Goal: Task Accomplishment & Management: Use online tool/utility

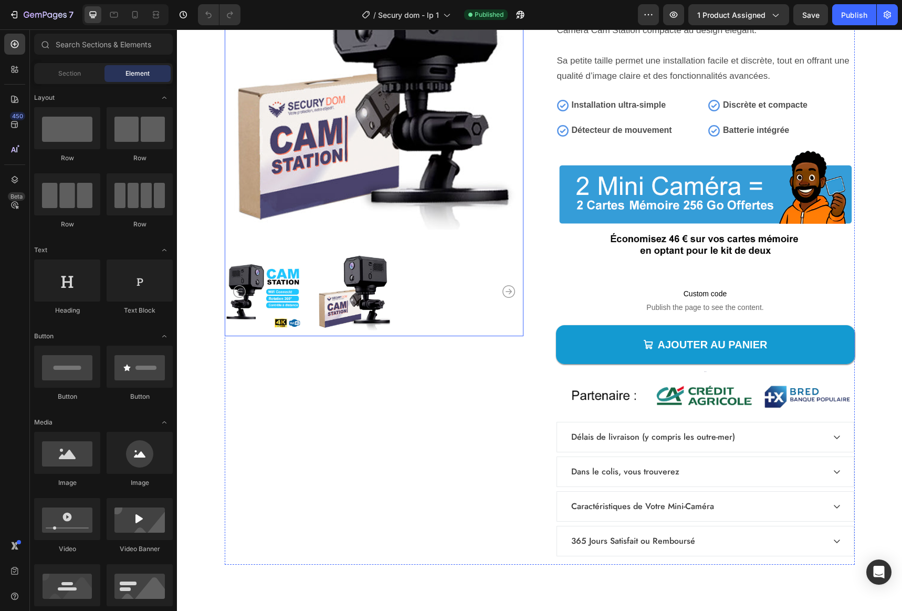
scroll to position [4200, 0]
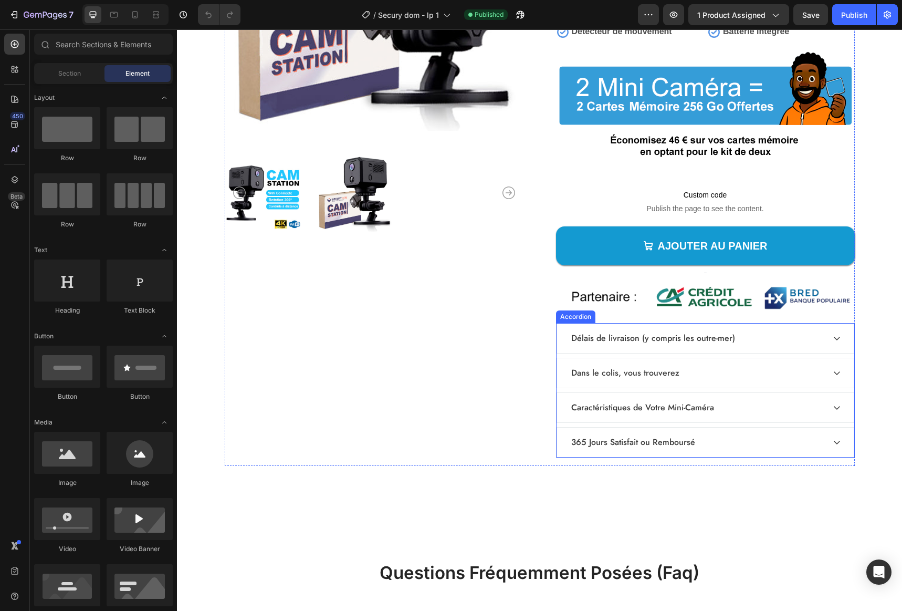
click at [833, 372] on icon at bounding box center [837, 373] width 8 height 8
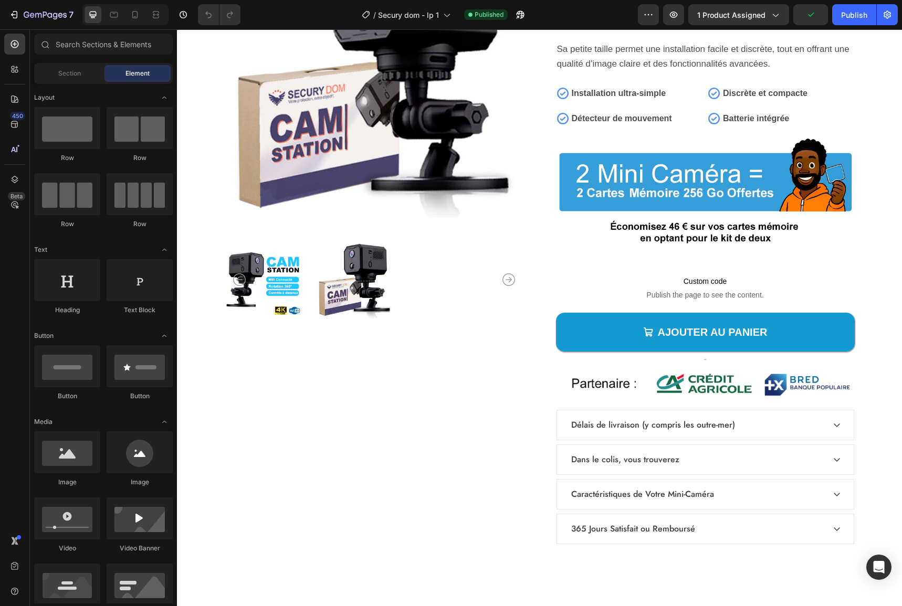
scroll to position [4232, 0]
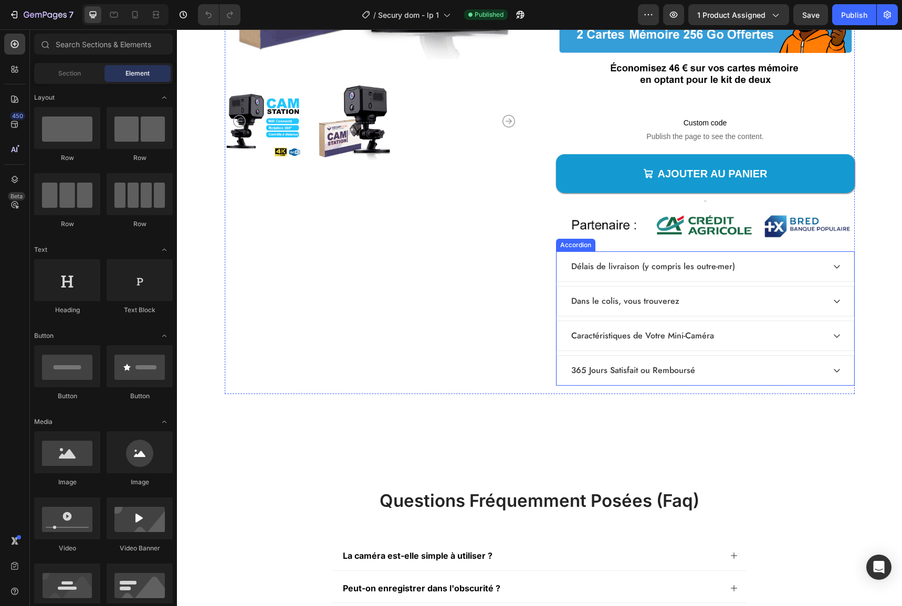
click at [833, 299] on icon at bounding box center [837, 301] width 8 height 8
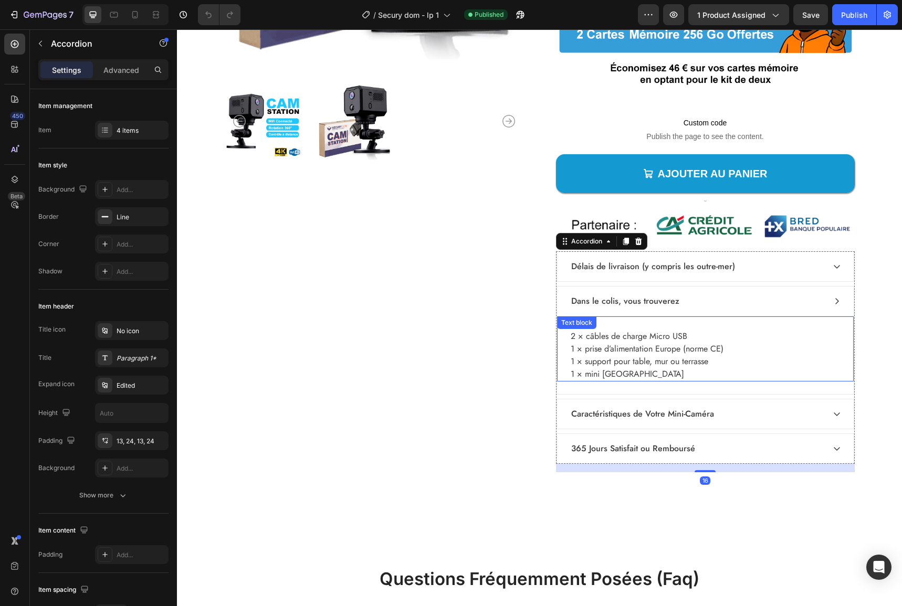
click at [661, 331] on p "2 × câbles de charge Micro USB" at bounding box center [705, 336] width 269 height 13
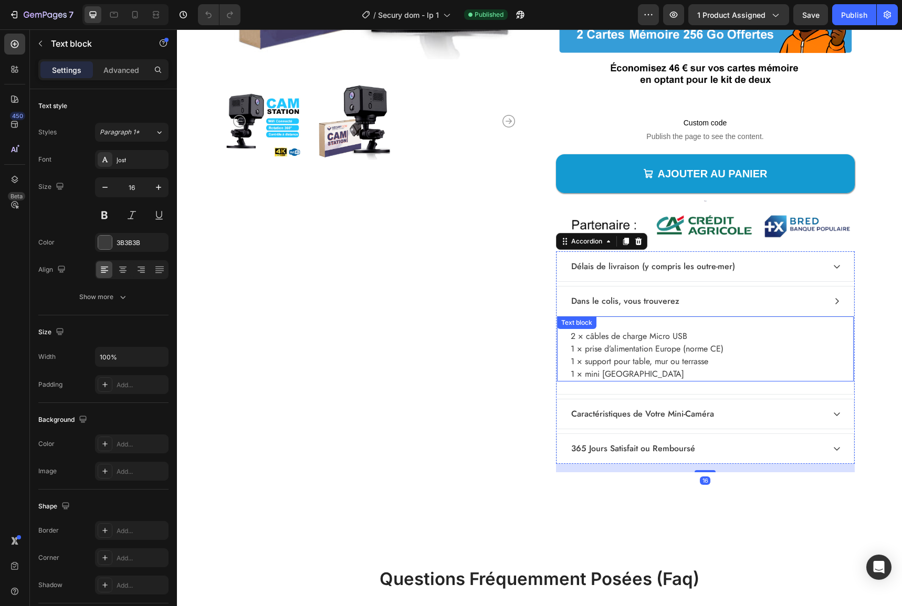
click at [661, 331] on p "2 × câbles de charge Micro USB" at bounding box center [705, 336] width 269 height 13
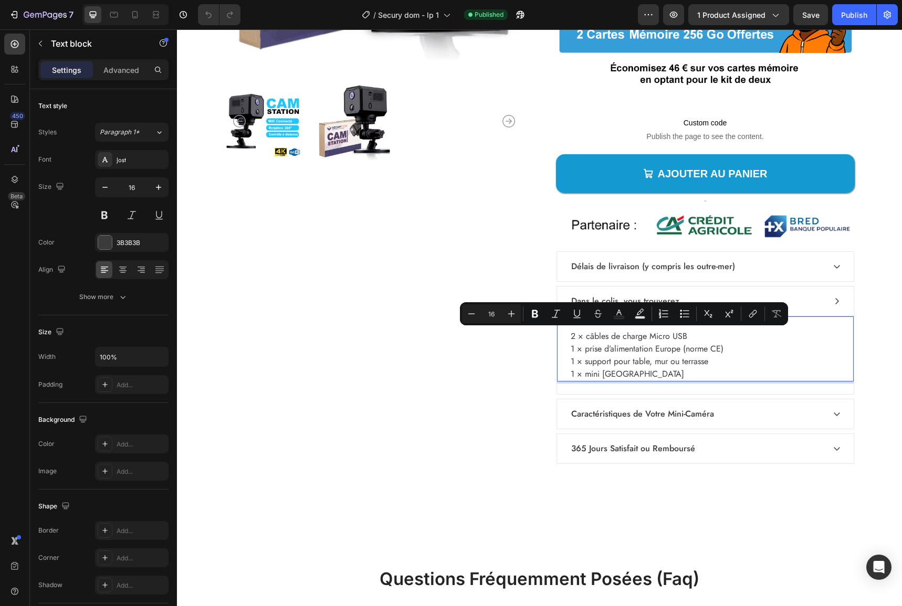
click at [588, 344] on p "1 × prise d’alimentation Europe (norme CE)" at bounding box center [705, 349] width 269 height 13
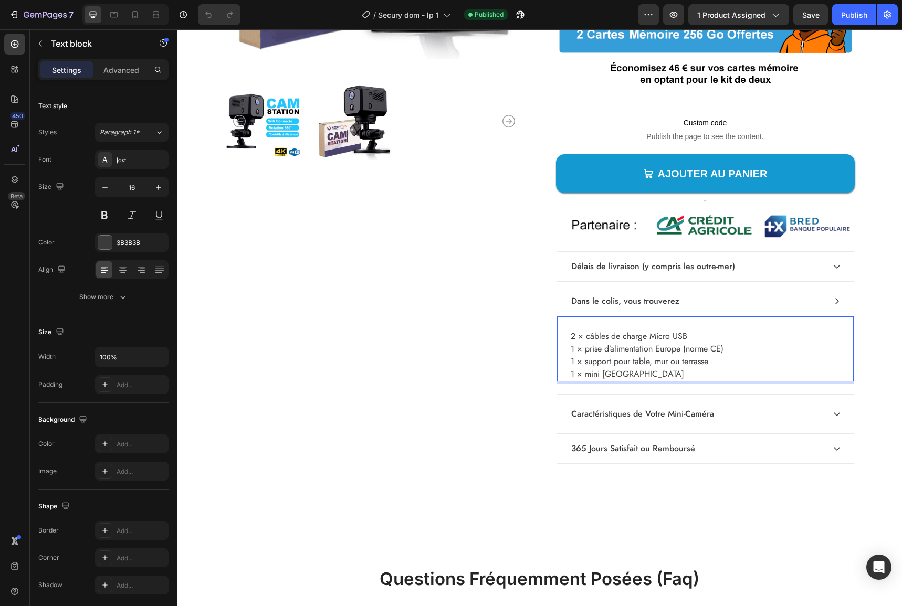
click at [682, 333] on p "2 × câbles de charge Micro USB" at bounding box center [705, 336] width 269 height 13
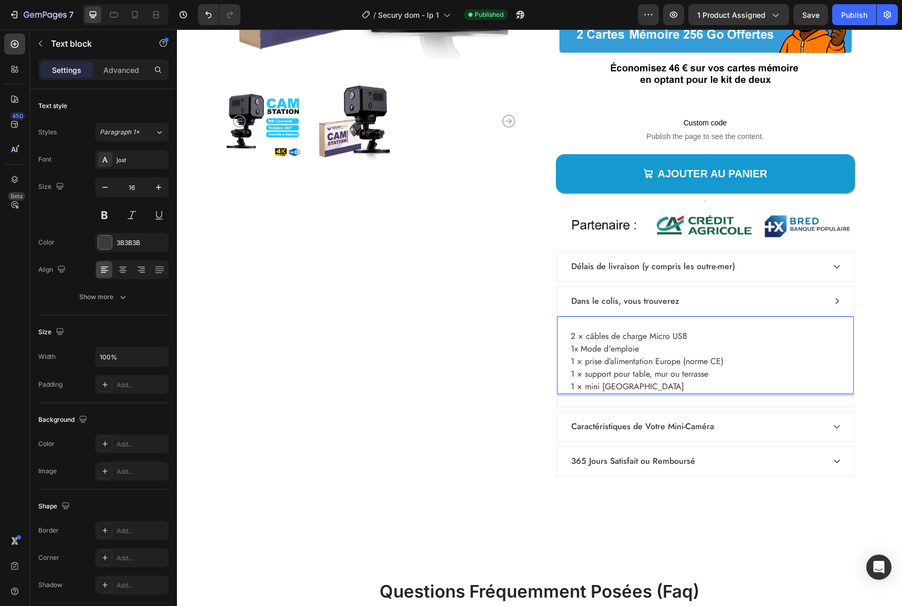
click at [680, 362] on p "1 × prise d’alimentation Europe (norme CE)" at bounding box center [705, 361] width 269 height 13
click at [630, 369] on p "1 × support pour table, mur ou terrasse" at bounding box center [705, 374] width 269 height 13
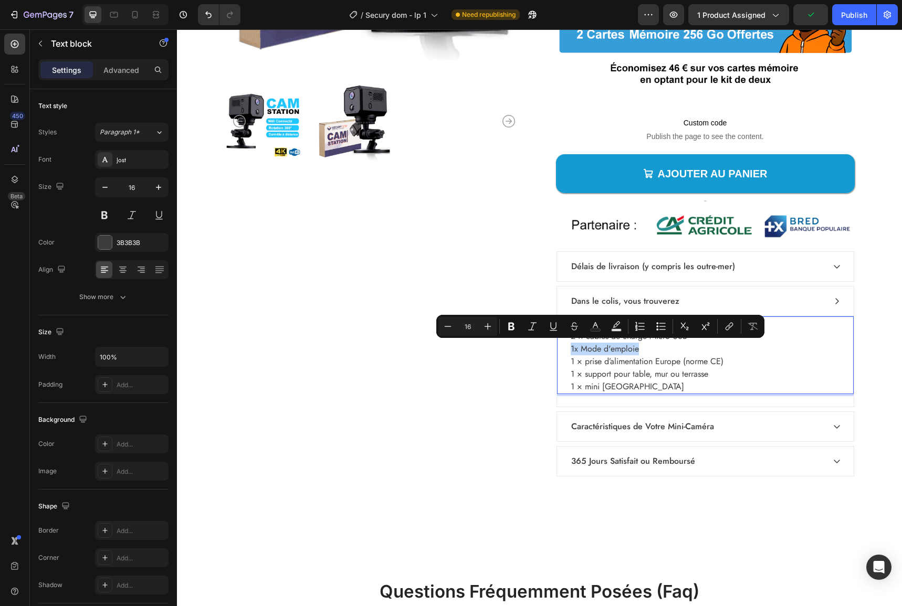
drag, startPoint x: 639, startPoint y: 345, endPoint x: 590, endPoint y: 349, distance: 50.0
click at [564, 344] on div "2 × câbles de charge Micro USB 1x Mode d'emploie 1 × prise d’alimentation Europ…" at bounding box center [705, 355] width 297 height 78
click at [636, 351] on p "1x Mode d'emploie" at bounding box center [705, 349] width 269 height 13
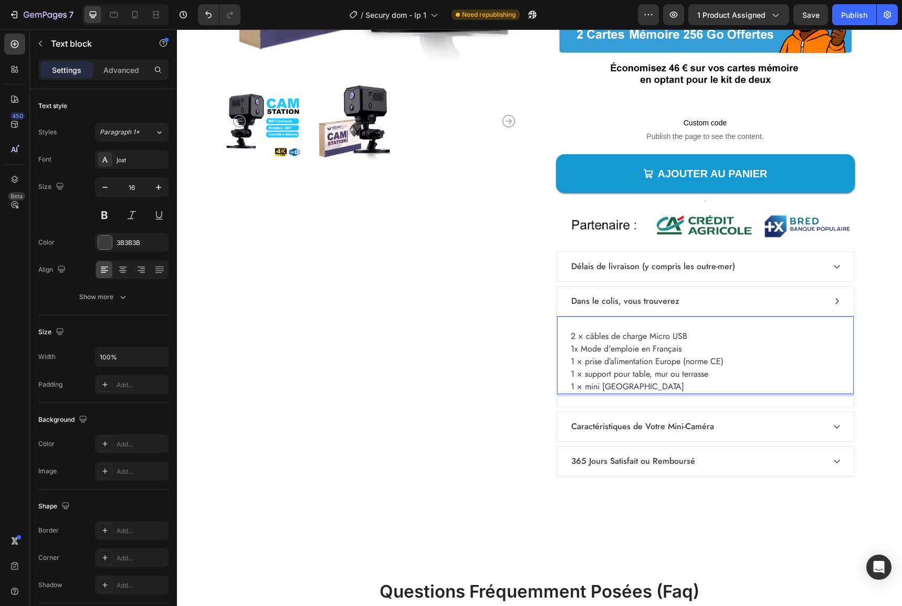
click at [686, 384] on p "1 × mini [GEOGRAPHIC_DATA]" at bounding box center [705, 387] width 269 height 13
click at [633, 349] on p "1x Mode d'emploie en Français" at bounding box center [705, 349] width 269 height 13
click at [634, 350] on p "1x Mode d'emploi en Français" at bounding box center [705, 349] width 269 height 13
click at [685, 350] on p "1x Mode d'emploi en Français" at bounding box center [705, 349] width 269 height 13
click at [675, 379] on p "1 × support pour table, mur ou terrasse" at bounding box center [705, 374] width 269 height 13
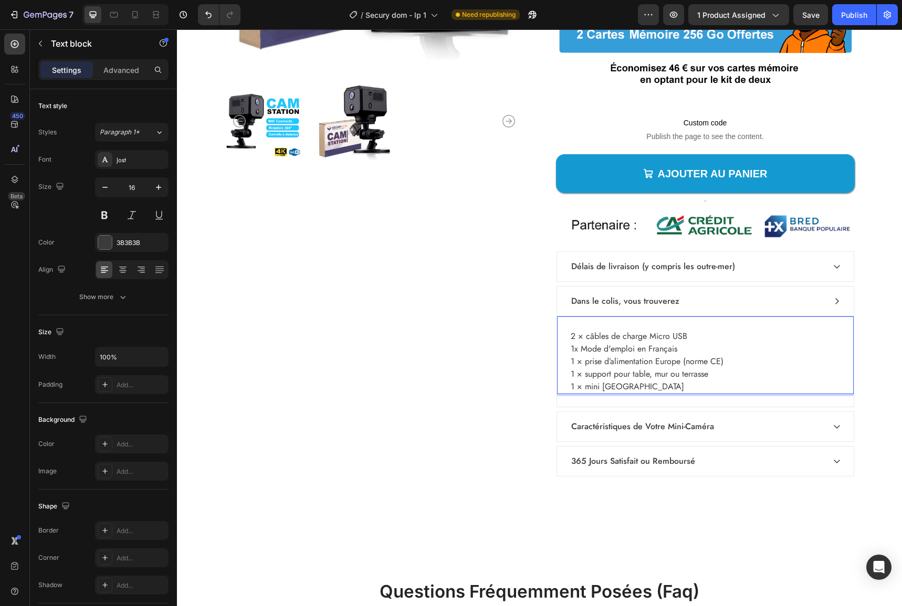
click at [690, 386] on p "1 × mini [GEOGRAPHIC_DATA]" at bounding box center [705, 387] width 269 height 13
click at [645, 349] on p "1x Mode d'emploi en Français" at bounding box center [705, 349] width 269 height 13
click at [642, 349] on p "1x Mode d'emploi en Français" at bounding box center [705, 349] width 269 height 13
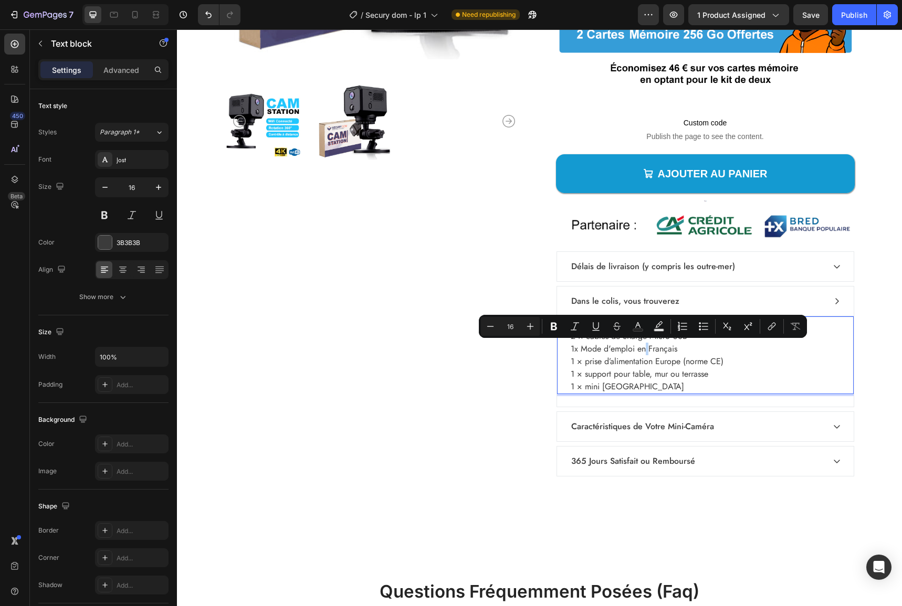
click at [642, 349] on p "1x Mode d'emploi en Français" at bounding box center [705, 349] width 269 height 13
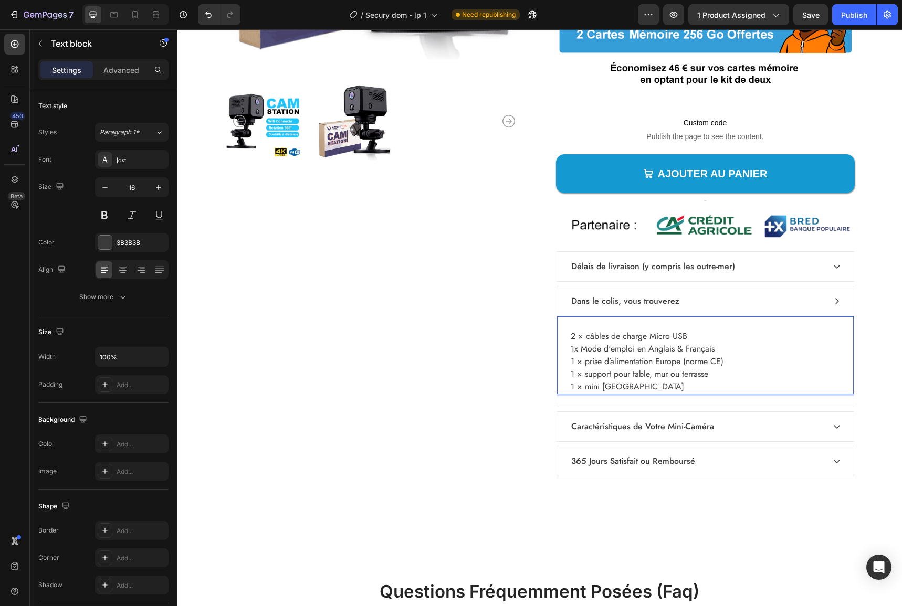
click at [688, 380] on p "1 × support pour table, mur ou terrasse" at bounding box center [705, 374] width 269 height 13
click at [490, 438] on div "Product Images" at bounding box center [374, 123] width 299 height 724
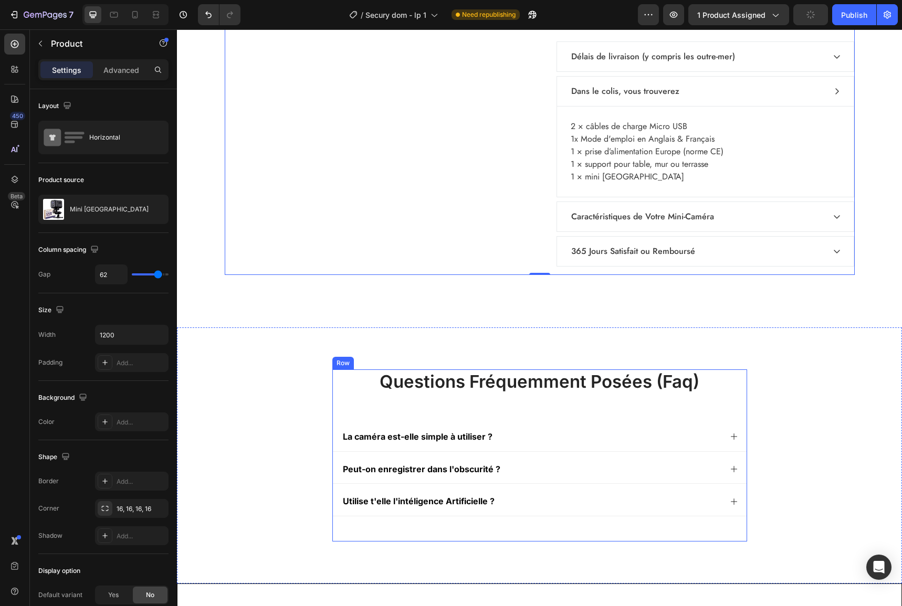
scroll to position [4599, 0]
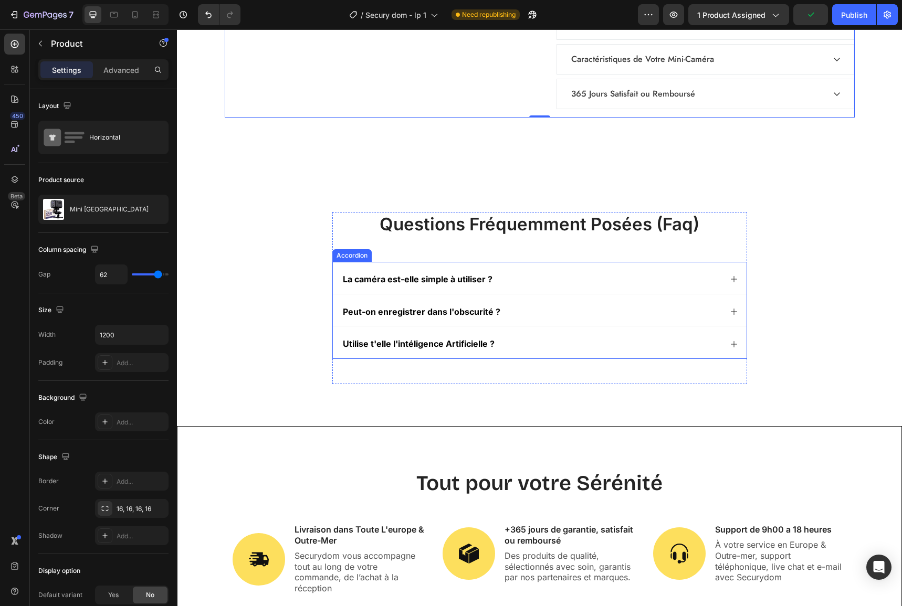
click at [352, 258] on div "Accordion" at bounding box center [351, 255] width 39 height 13
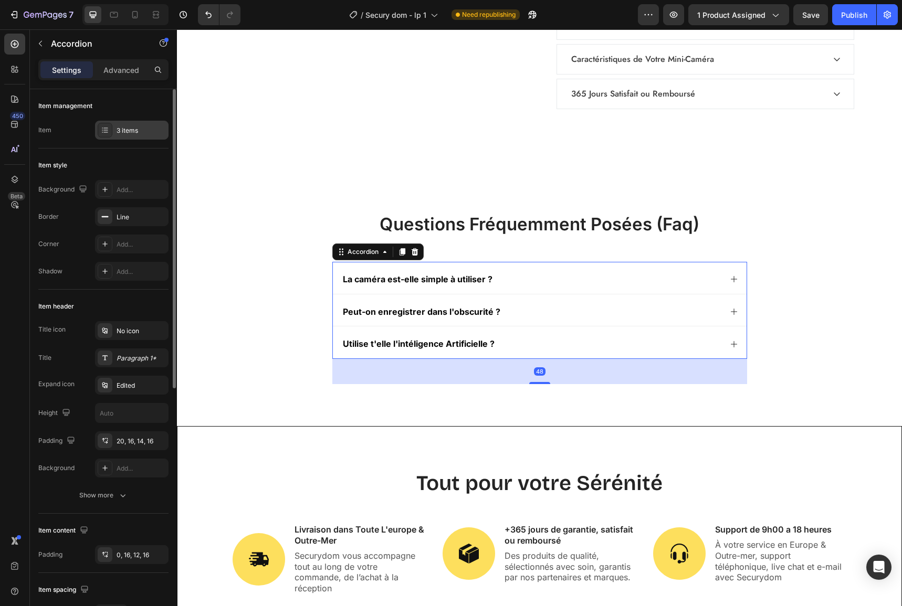
click at [139, 126] on div "3 items" at bounding box center [141, 130] width 49 height 9
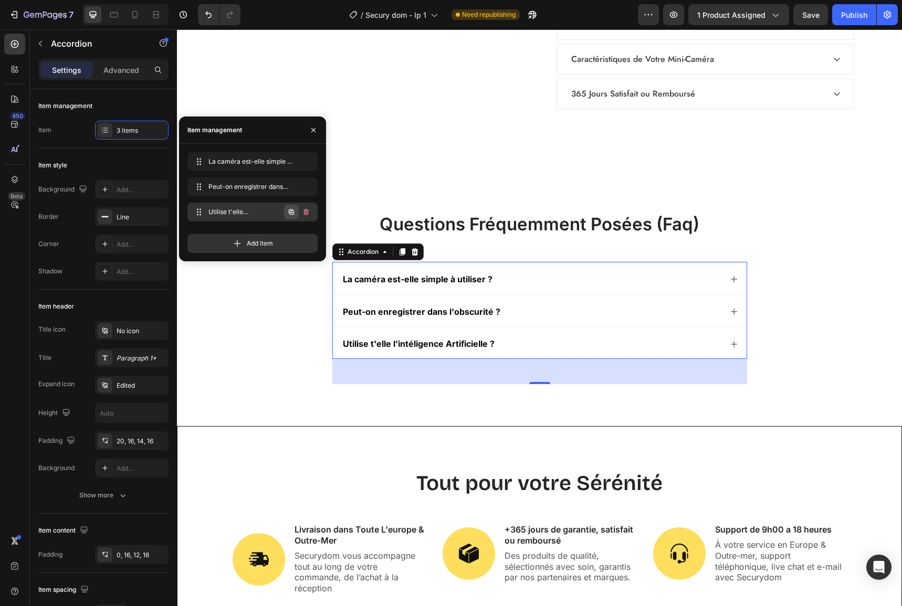
click at [290, 214] on icon "button" at bounding box center [291, 211] width 5 height 5
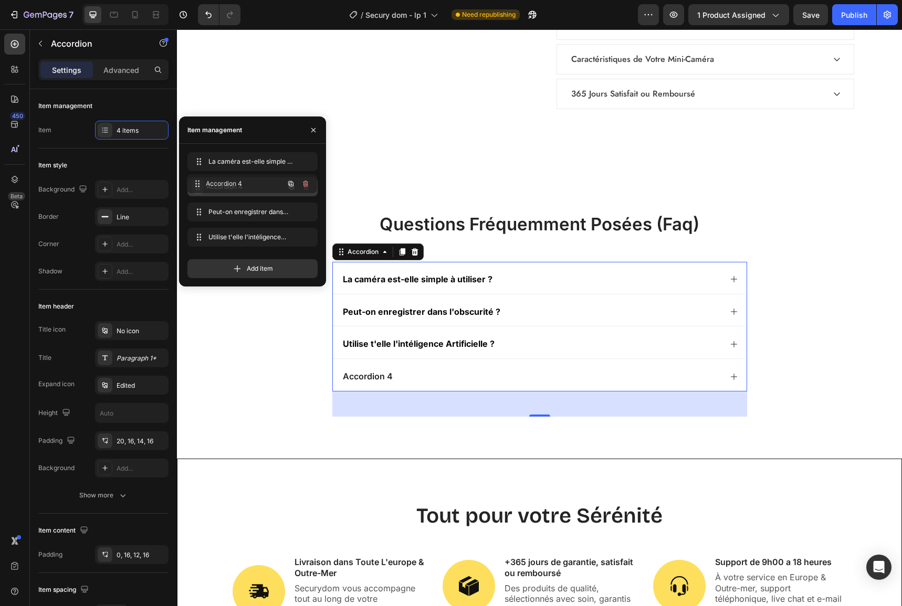
drag, startPoint x: 197, startPoint y: 235, endPoint x: 201, endPoint y: 282, distance: 47.4
click at [367, 308] on div "Accordion 4" at bounding box center [367, 312] width 53 height 14
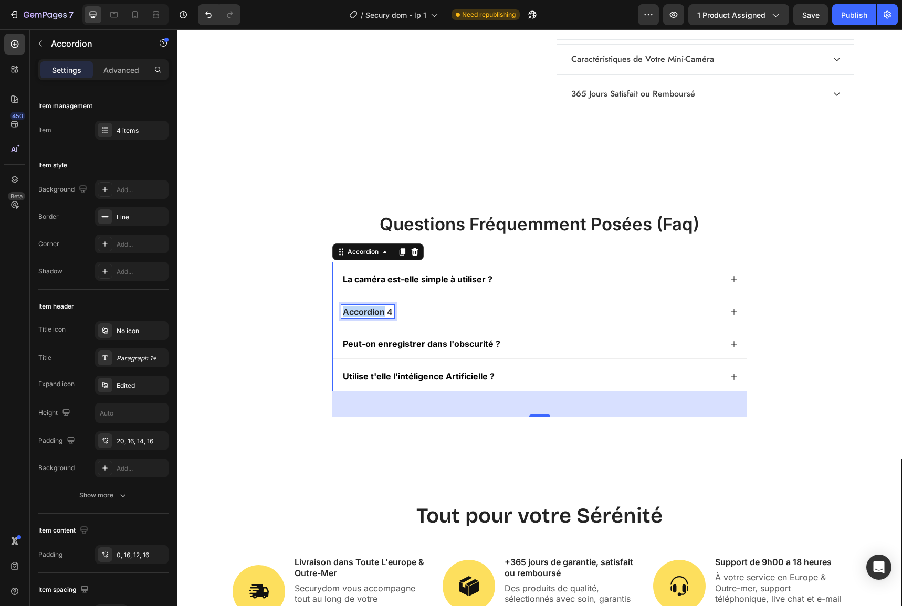
click at [367, 308] on p "Accordion 4" at bounding box center [368, 312] width 50 height 11
click at [374, 315] on p "Est ce possible de connecter plusieurs caméra sur mon téléphone ?" at bounding box center [478, 312] width 271 height 11
click at [380, 314] on p "Est ce possible de connecter plusieurs caméra sur mon téléphone ?" at bounding box center [478, 312] width 271 height 11
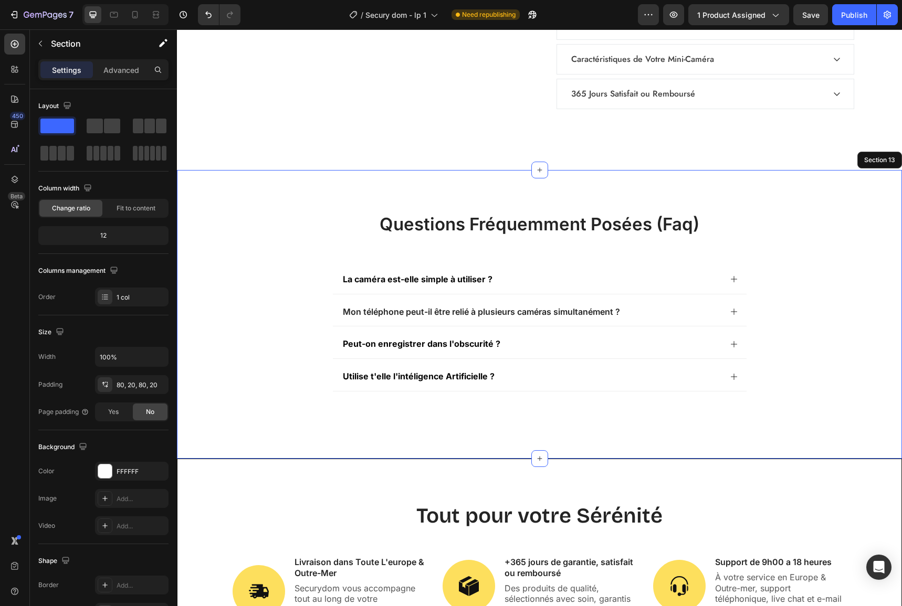
click at [307, 321] on div "questions fréquemment posées (faq) Heading La caméra est-elle simple à utiliser…" at bounding box center [539, 314] width 704 height 205
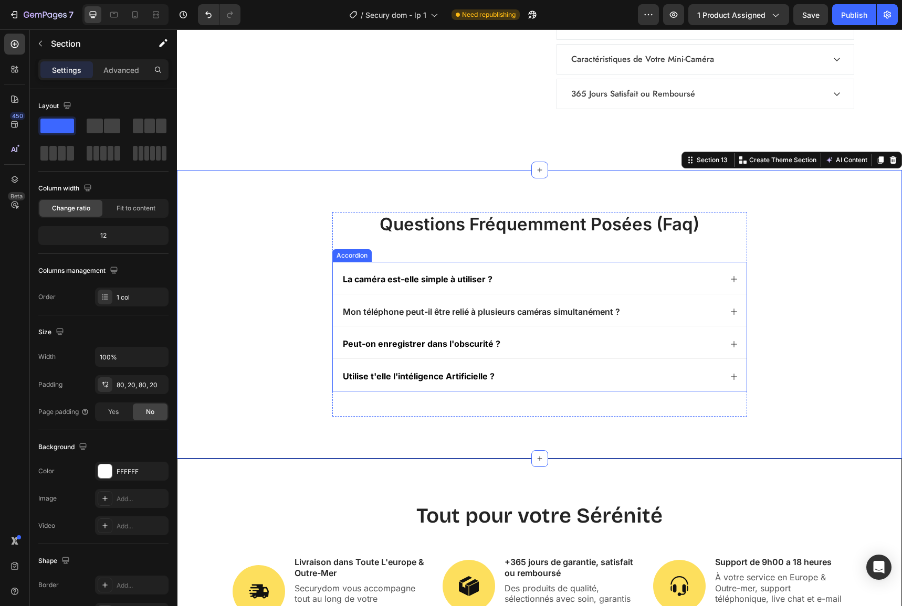
click at [730, 310] on icon at bounding box center [734, 312] width 8 height 8
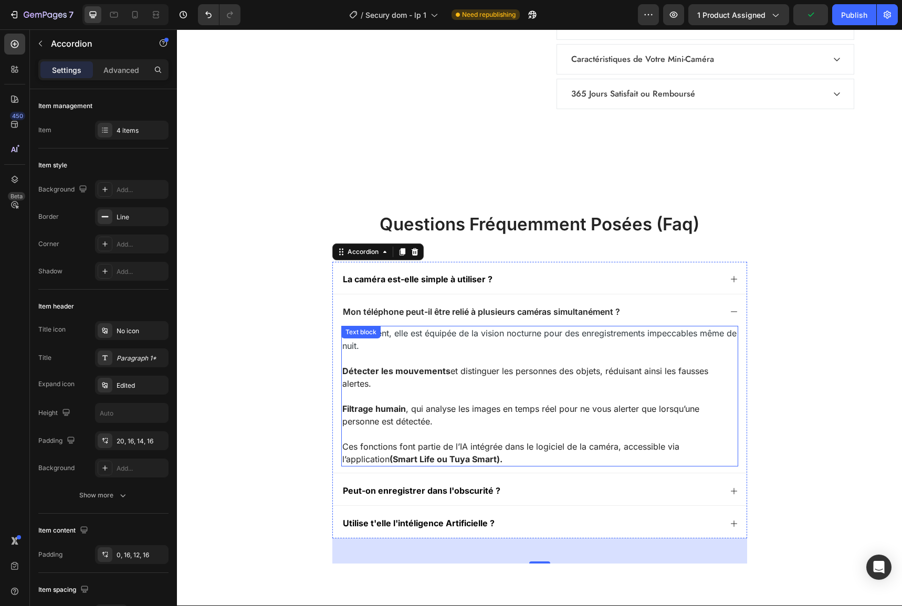
click at [361, 382] on p "Détecter les mouvements et distinguer les personnes des objets, réduisant ainsi…" at bounding box center [539, 377] width 395 height 25
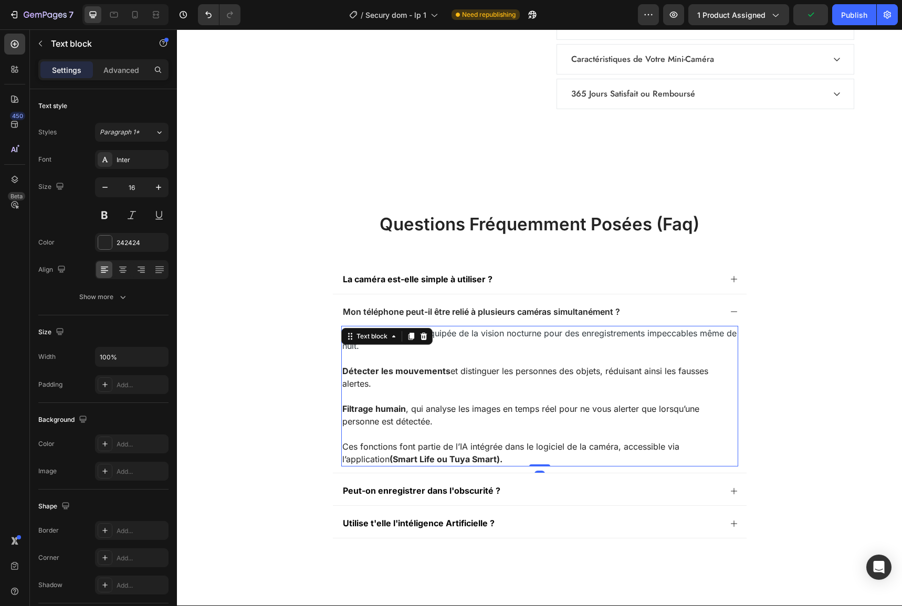
click at [362, 383] on p "Détecter les mouvements et distinguer les personnes des objets, réduisant ainsi…" at bounding box center [539, 377] width 395 height 25
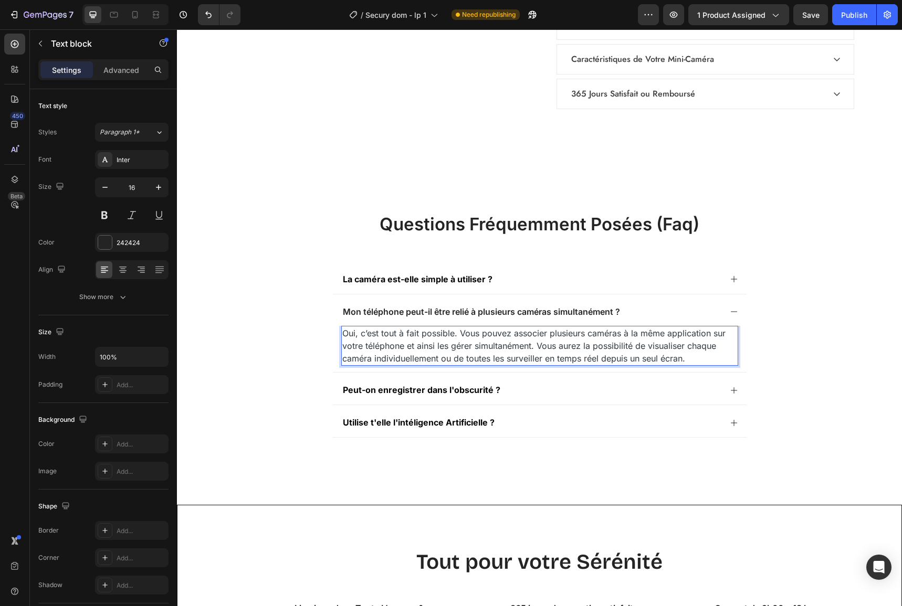
click at [456, 336] on span "Oui, c’est tout à fait possible. Vous pouvez associer plusieurs caméras à la mê…" at bounding box center [533, 346] width 383 height 36
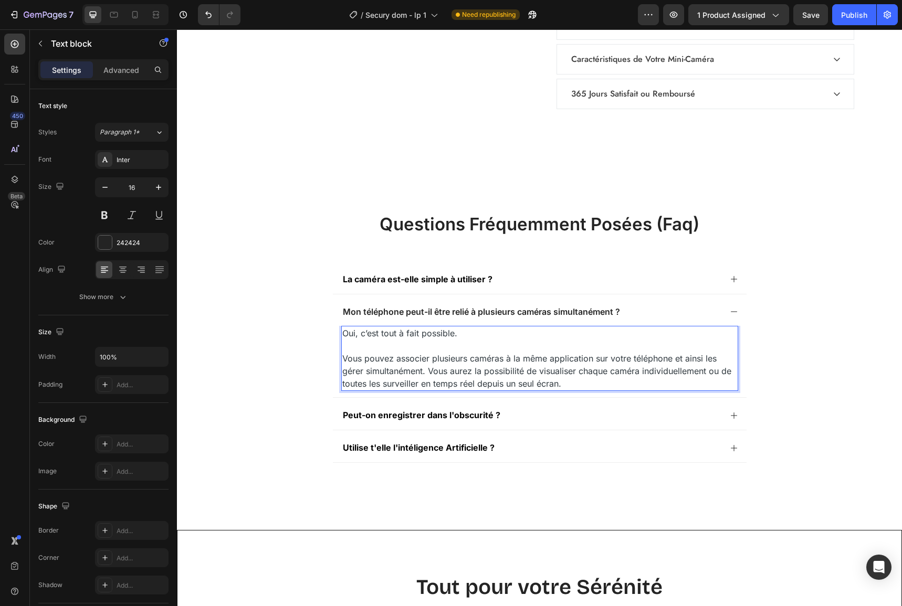
click at [460, 335] on p "Oui, c’est tout à fait possible. Vous pouvez associer plusieurs caméras à la mê…" at bounding box center [539, 358] width 395 height 63
click at [426, 372] on span "Vous pouvez associer plusieurs caméras à la même application sur votre téléphon…" at bounding box center [536, 371] width 389 height 36
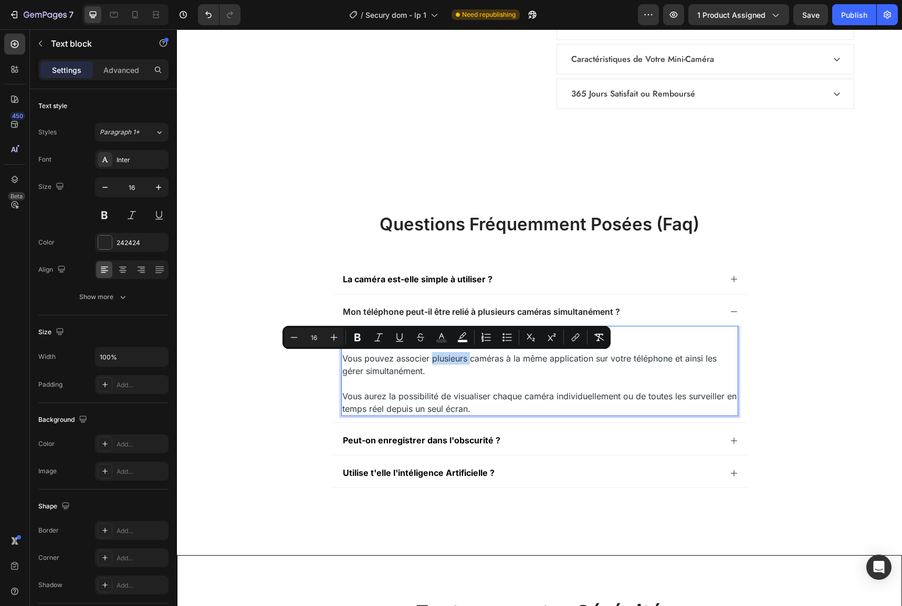
drag, startPoint x: 465, startPoint y: 358, endPoint x: 429, endPoint y: 359, distance: 35.7
click at [429, 359] on span "Vous pouvez associer plusieurs caméras à la même application sur votre téléphon…" at bounding box center [529, 364] width 374 height 23
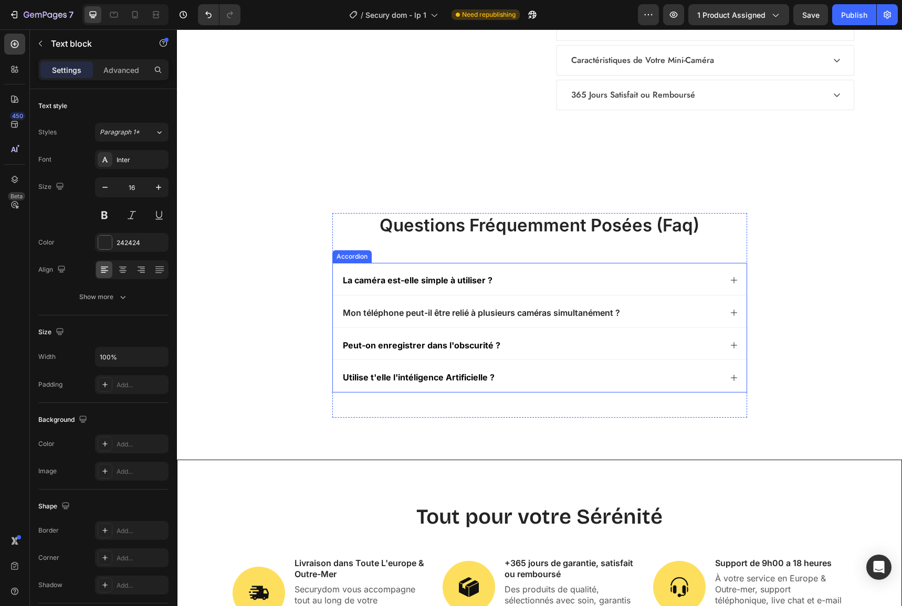
click at [731, 279] on icon at bounding box center [734, 280] width 8 height 8
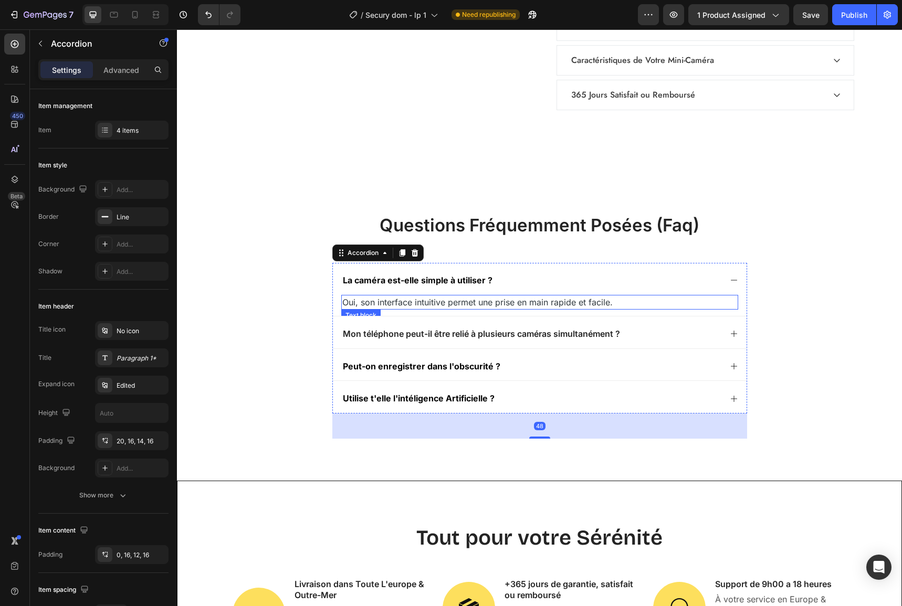
click at [612, 300] on p "Oui, son interface intuitive permet une prise en main rapide et facile." at bounding box center [539, 302] width 395 height 13
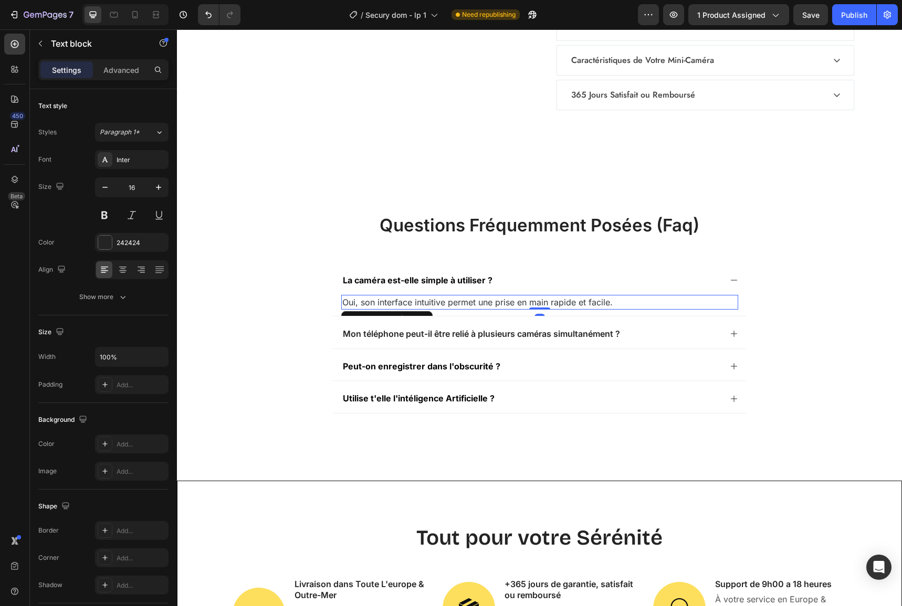
click at [612, 300] on p "Oui, son interface intuitive permet une prise en main rapide et facile." at bounding box center [539, 302] width 395 height 13
click at [397, 303] on span "Oui, son interface intuitive permet une prise en main rapide et facile." at bounding box center [477, 302] width 270 height 10
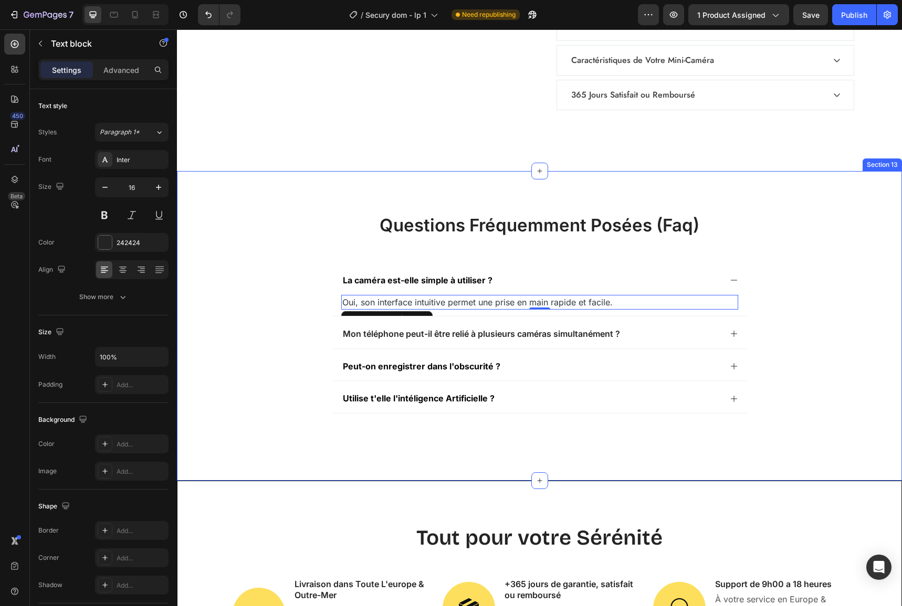
click at [315, 226] on div "questions fréquemment posées (faq) Heading La caméra est-elle simple à utiliser…" at bounding box center [539, 326] width 704 height 226
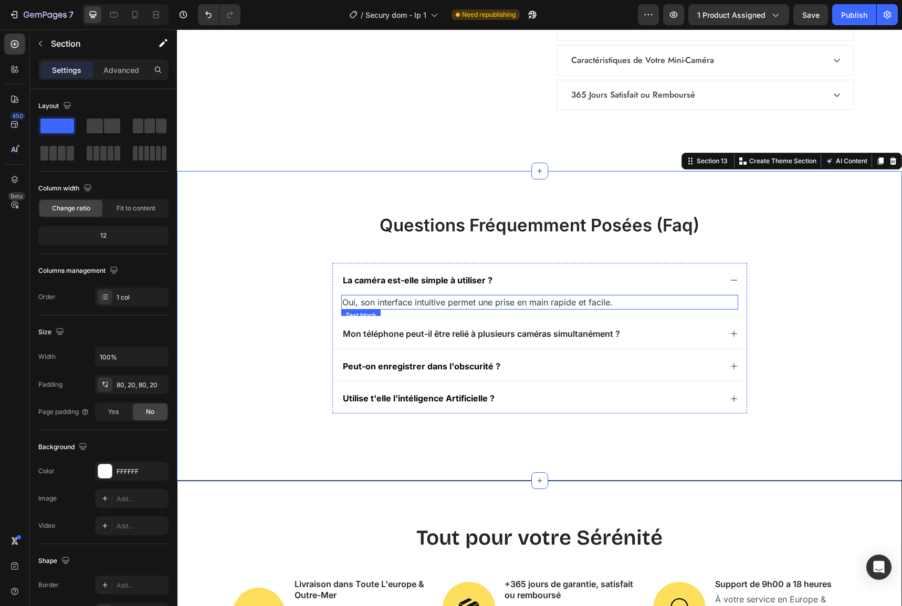
click at [442, 303] on span "Oui, son interface intuitive permet une prise en main rapide et facile." at bounding box center [477, 302] width 270 height 10
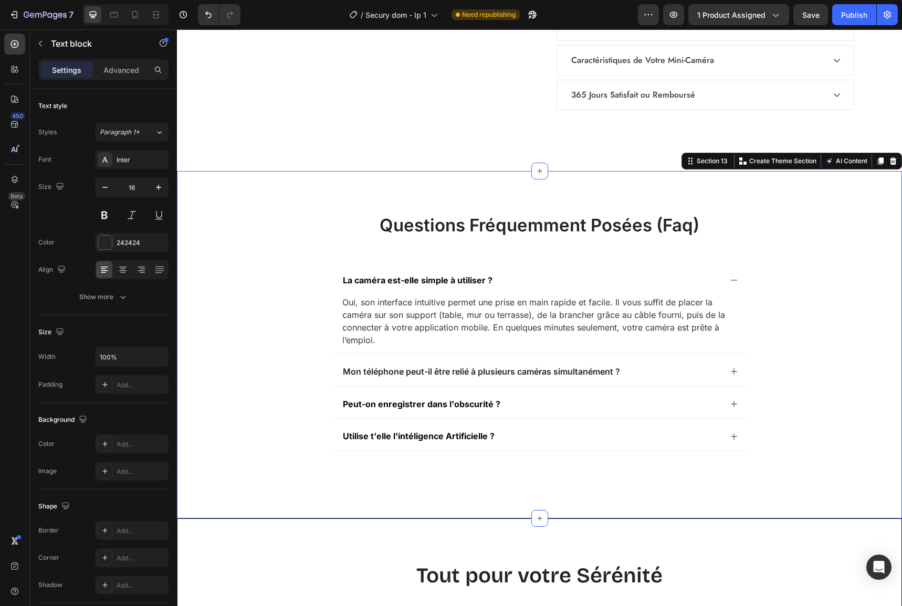
click at [315, 304] on div "questions fréquemment posées (faq) Heading La caméra est-elle simple à utiliser…" at bounding box center [539, 345] width 704 height 264
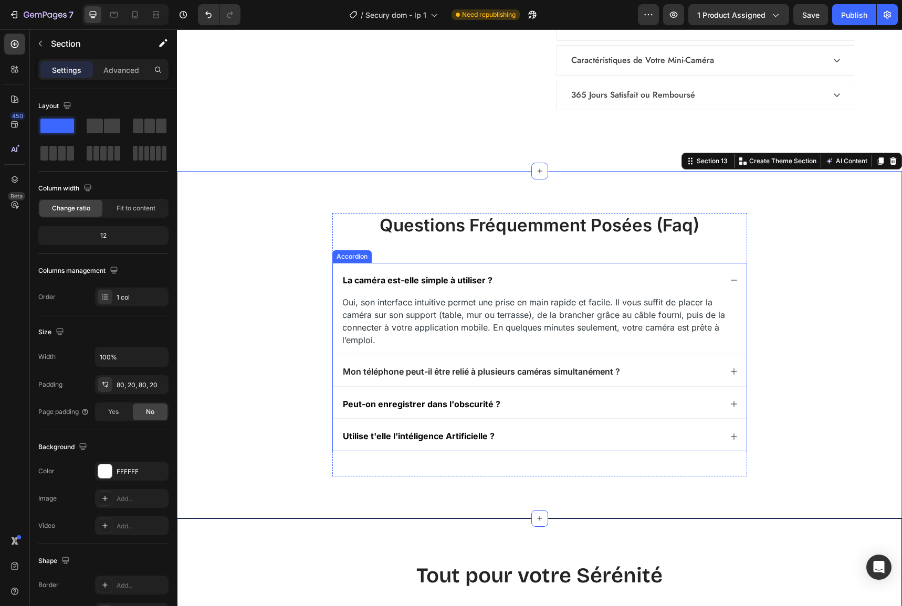
click at [731, 433] on icon at bounding box center [734, 437] width 8 height 8
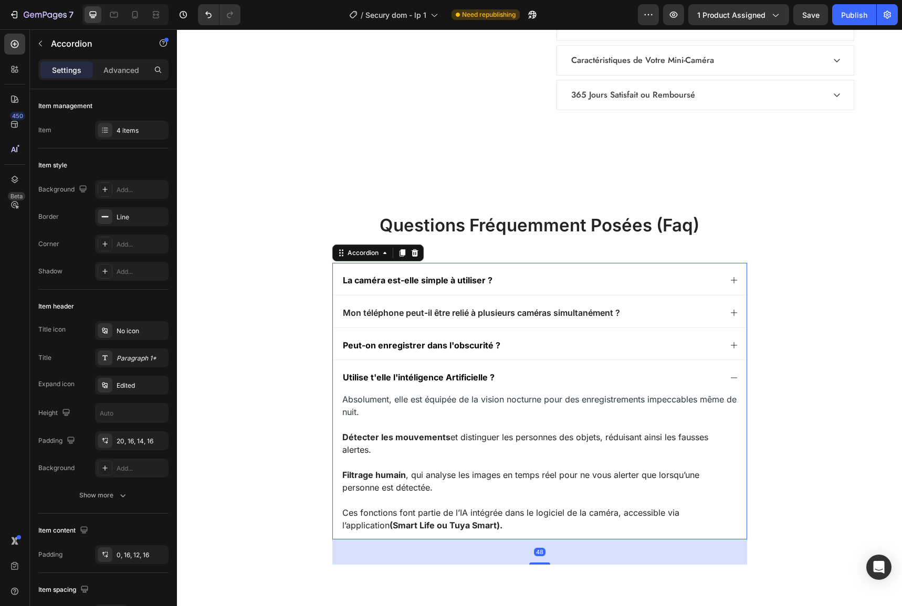
click at [731, 374] on icon at bounding box center [734, 378] width 8 height 8
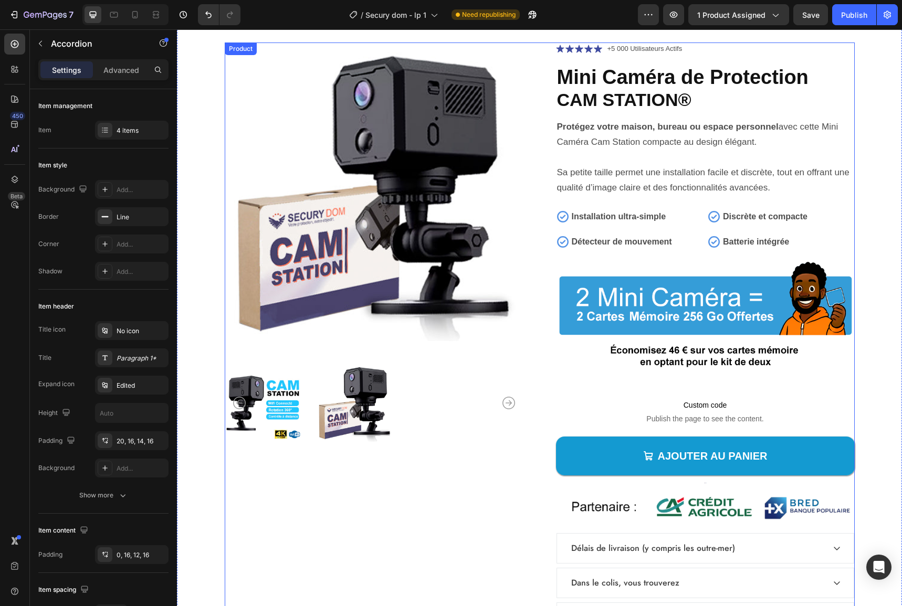
scroll to position [4041, 0]
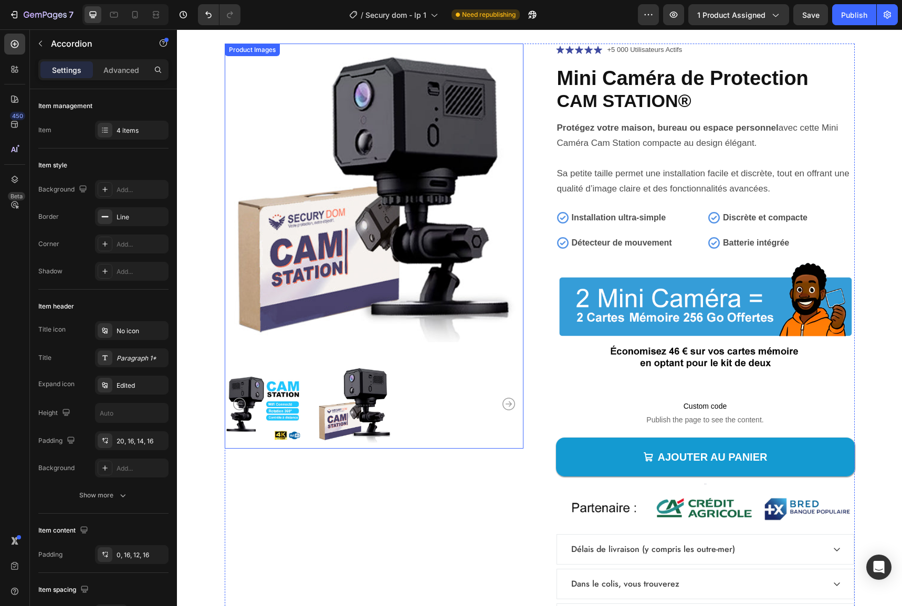
click at [416, 420] on div at bounding box center [374, 404] width 299 height 90
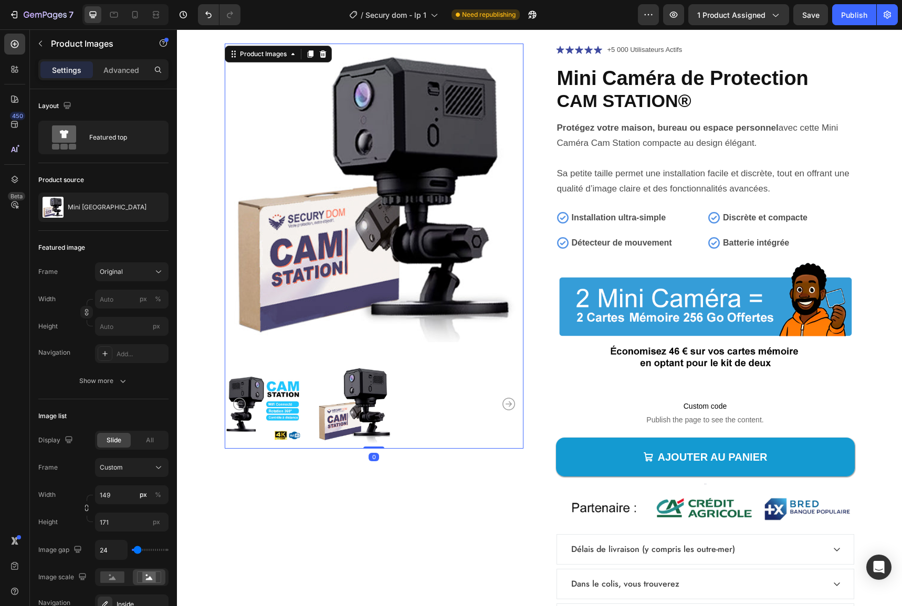
click at [363, 399] on img at bounding box center [354, 404] width 78 height 90
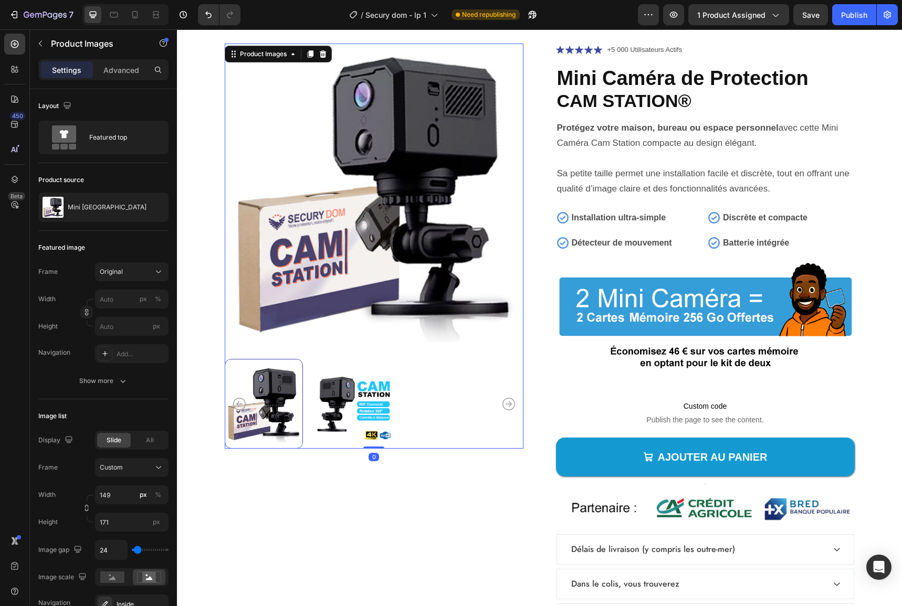
click at [408, 408] on div at bounding box center [374, 404] width 299 height 90
click at [408, 412] on div at bounding box center [374, 404] width 299 height 90
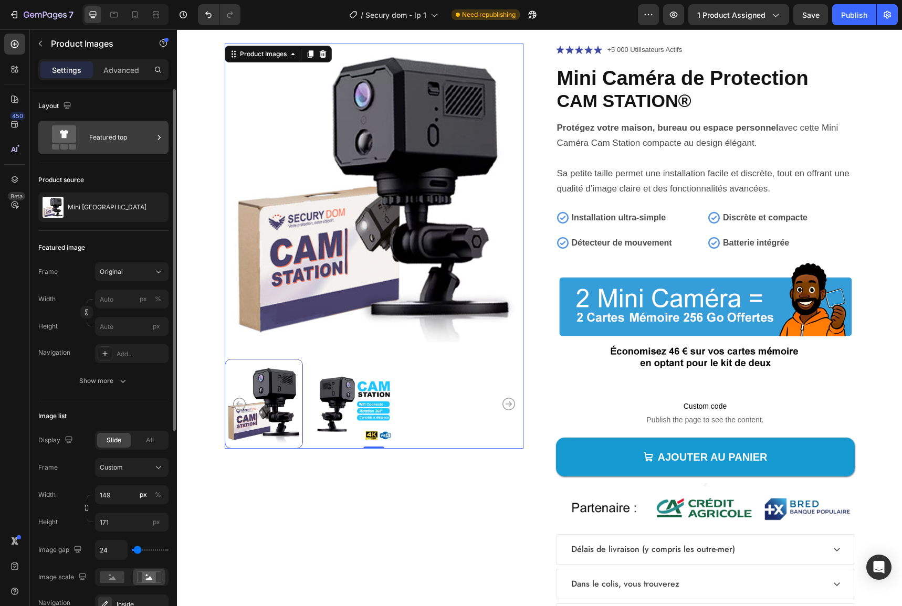
click at [101, 136] on div "Featured top" at bounding box center [121, 137] width 64 height 24
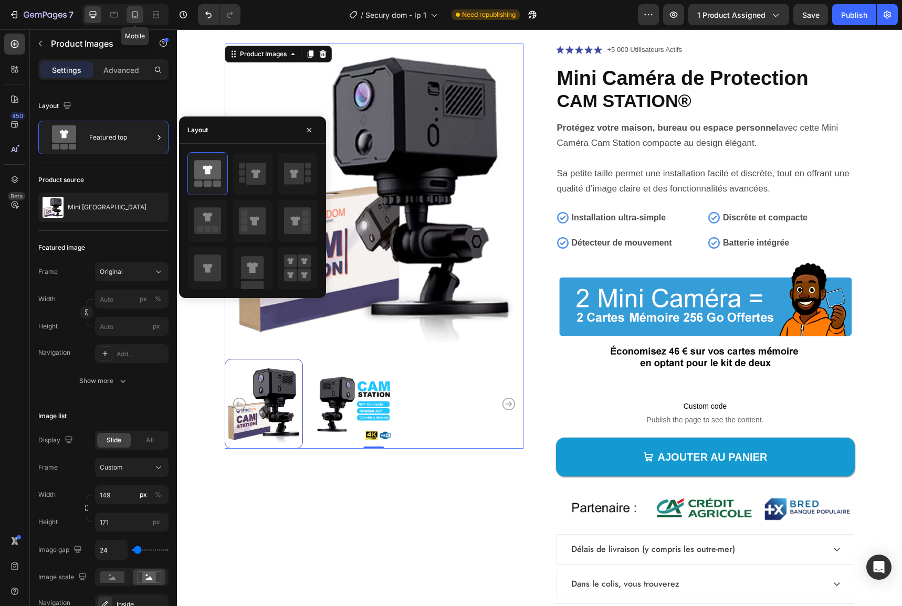
click at [133, 13] on icon at bounding box center [135, 14] width 10 height 10
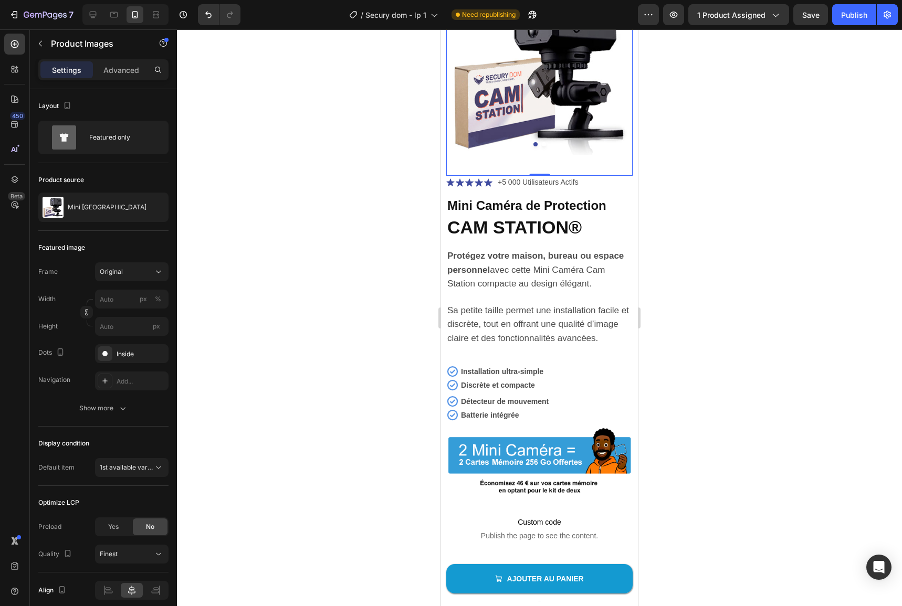
scroll to position [4057, 0]
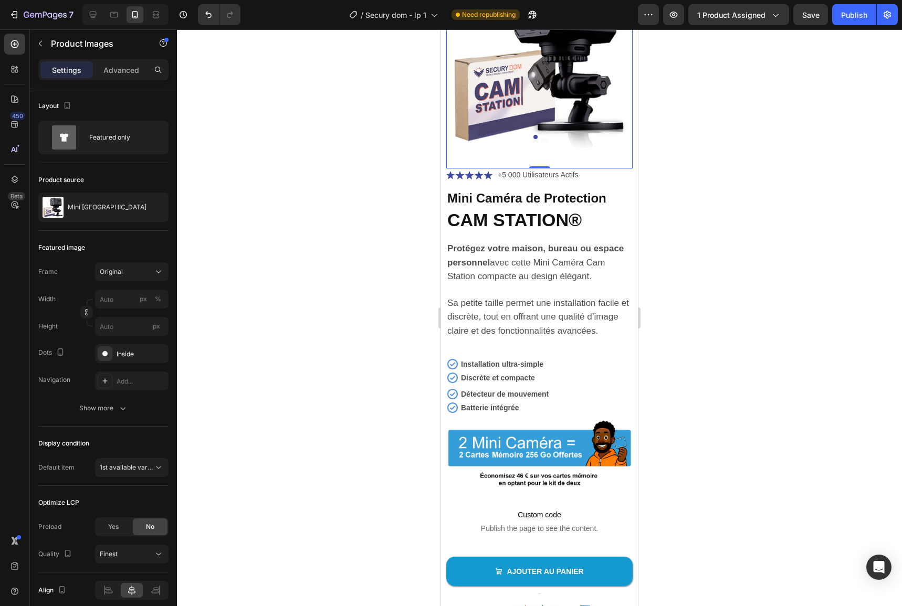
click at [529, 135] on div at bounding box center [539, 137] width 186 height 4
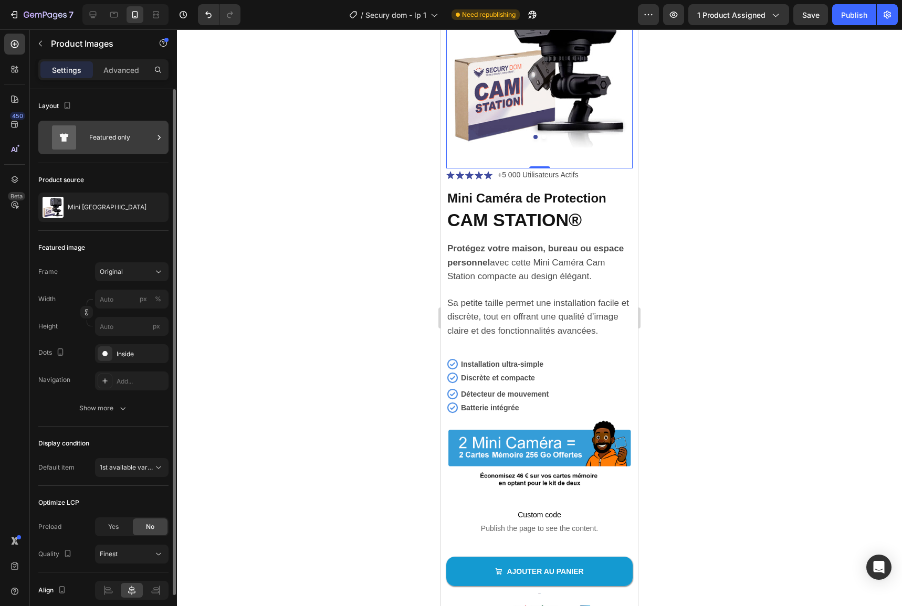
click at [107, 144] on div "Featured only" at bounding box center [121, 137] width 64 height 24
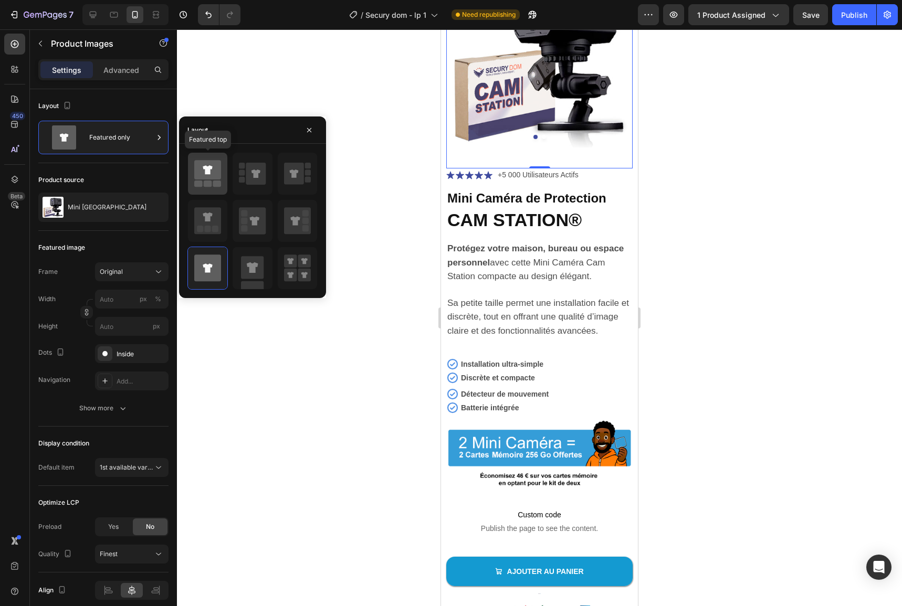
click at [204, 177] on icon at bounding box center [207, 169] width 27 height 19
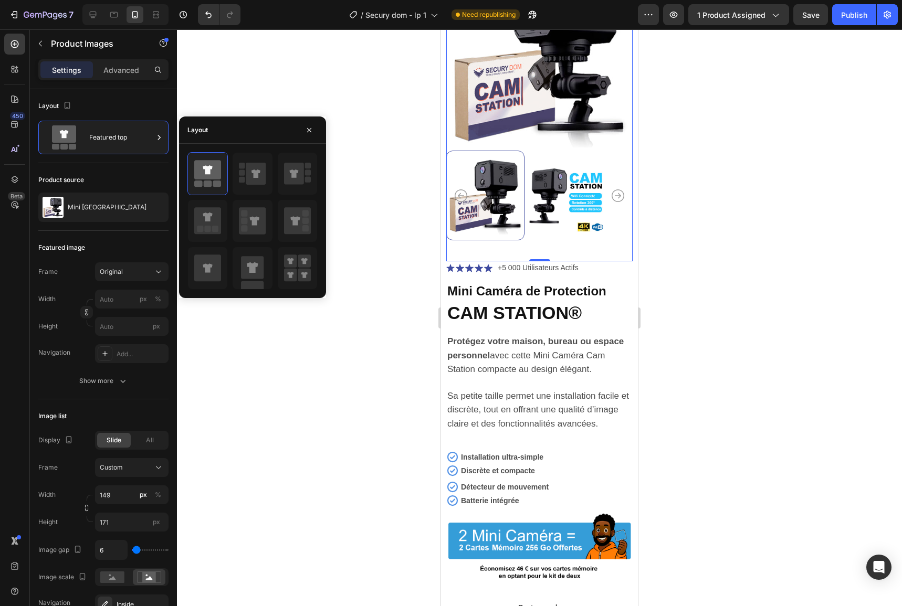
click at [561, 195] on img at bounding box center [567, 196] width 78 height 90
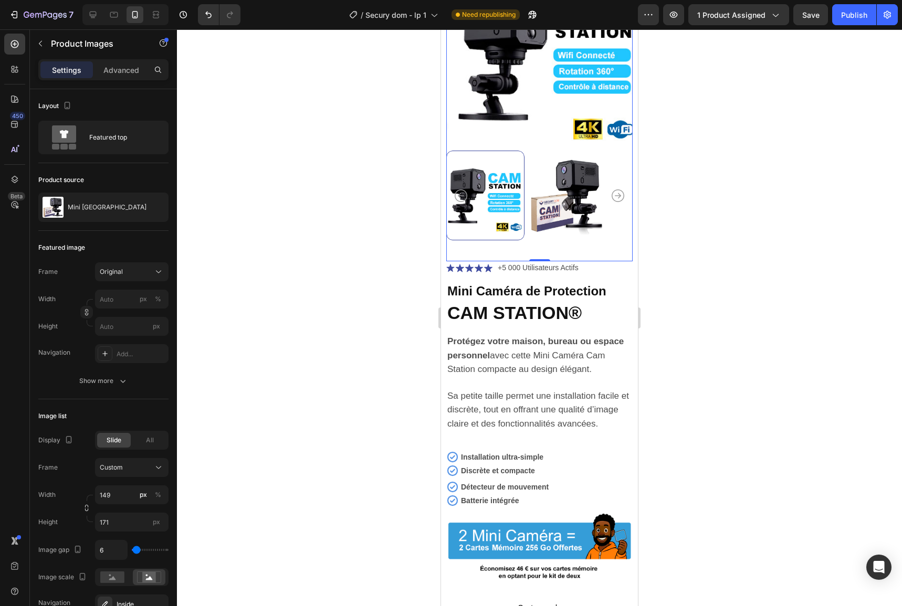
click at [543, 188] on img at bounding box center [567, 196] width 78 height 90
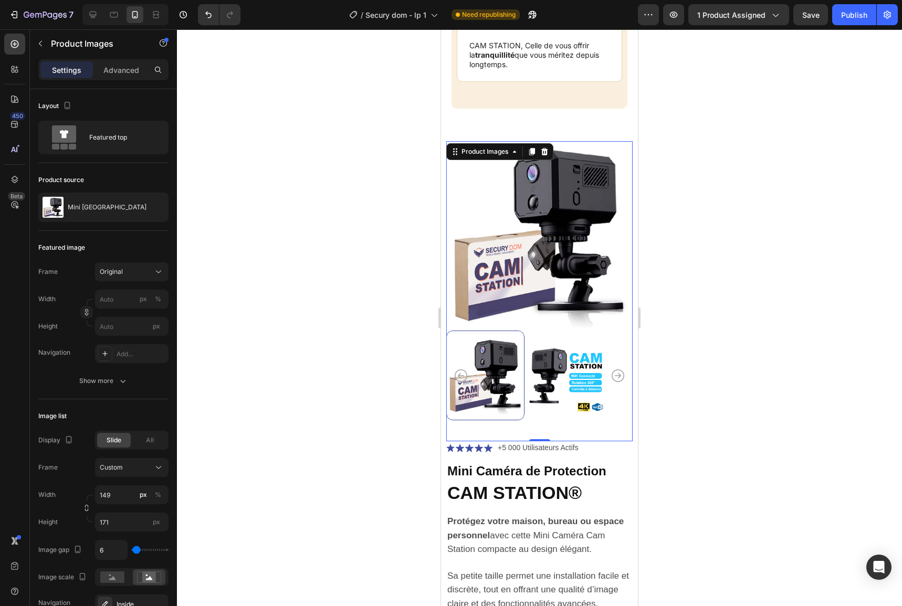
scroll to position [3952, 0]
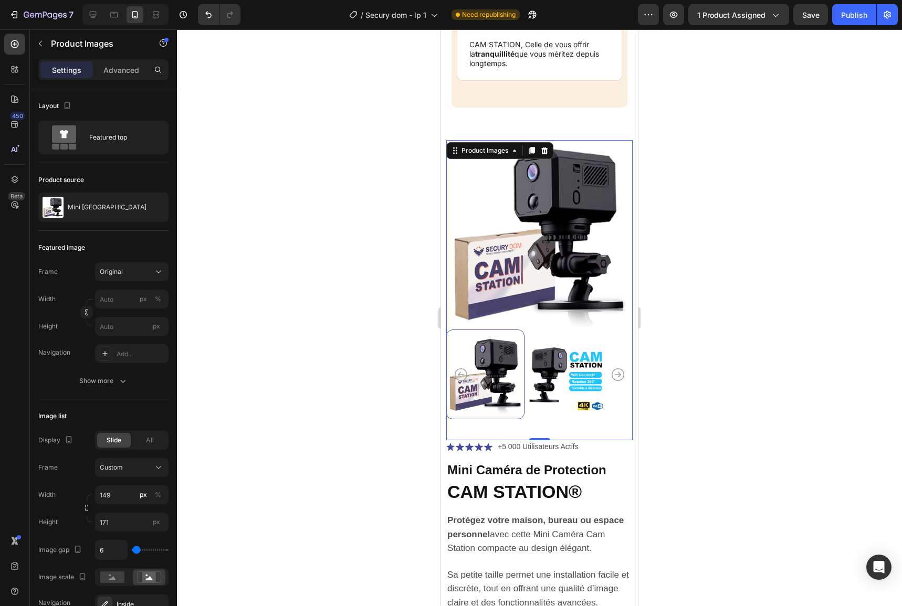
click at [569, 380] on img at bounding box center [567, 375] width 78 height 90
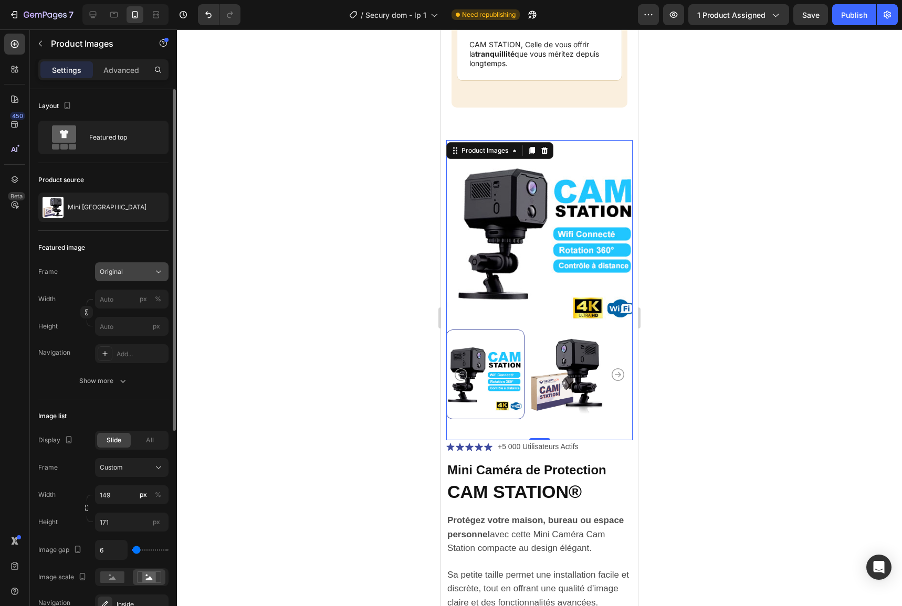
click at [120, 274] on span "Original" at bounding box center [111, 271] width 23 height 9
click at [110, 264] on button "Original" at bounding box center [131, 271] width 73 height 19
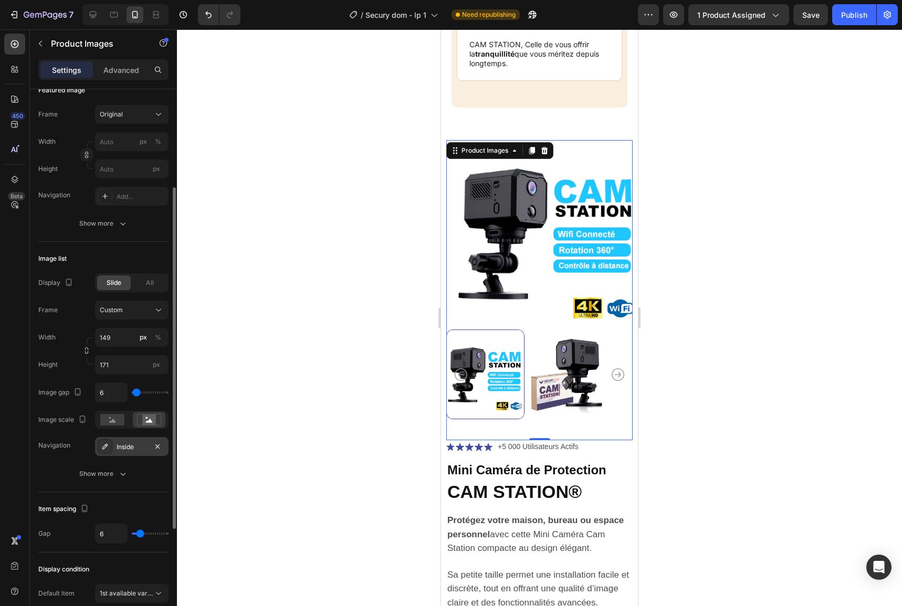
scroll to position [328, 0]
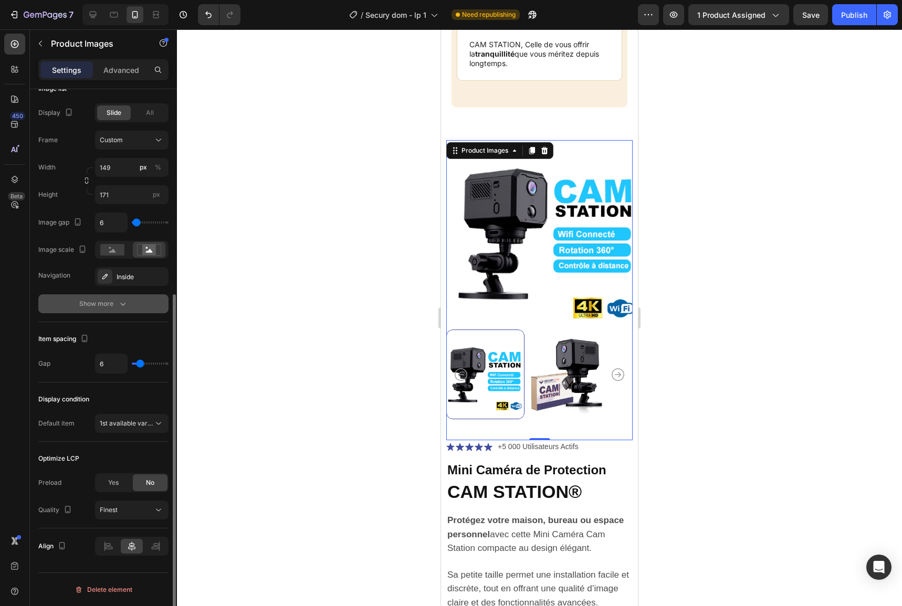
click at [118, 305] on icon "button" at bounding box center [123, 304] width 10 height 10
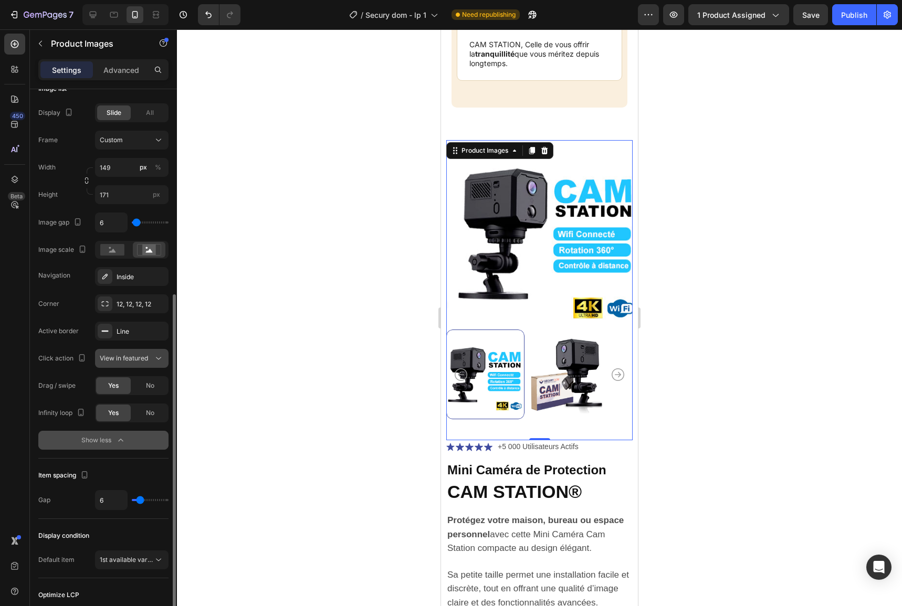
scroll to position [464, 0]
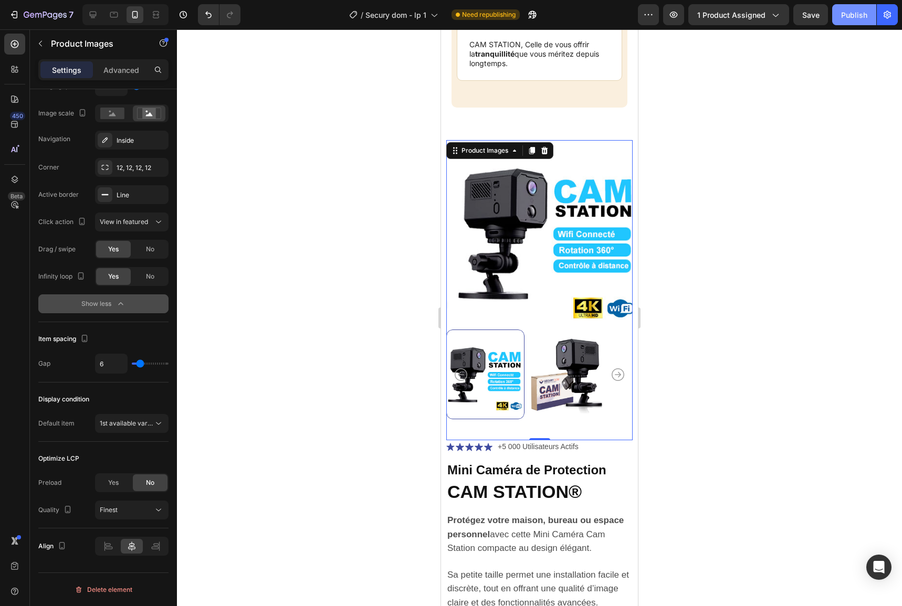
click at [869, 10] on button "Publish" at bounding box center [854, 14] width 44 height 21
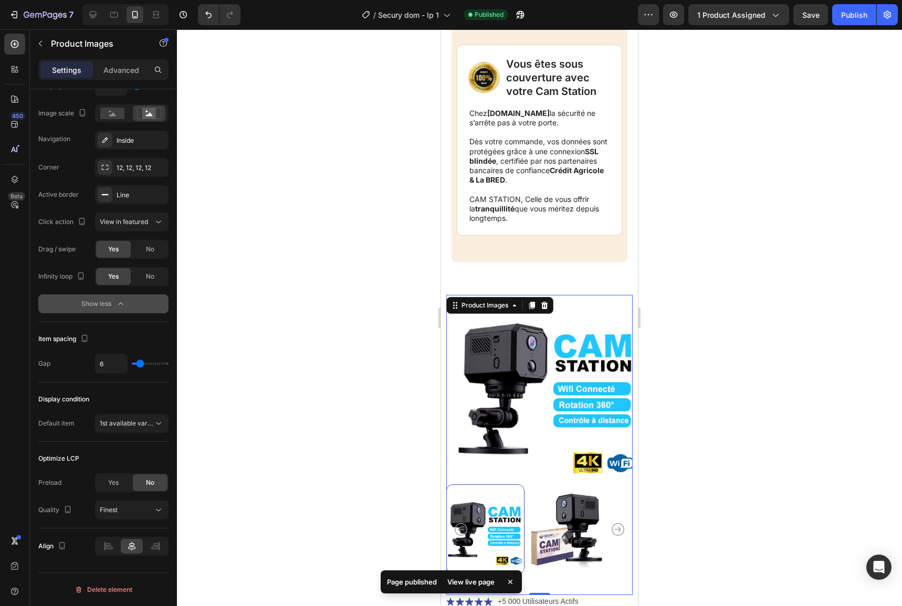
scroll to position [3742, 0]
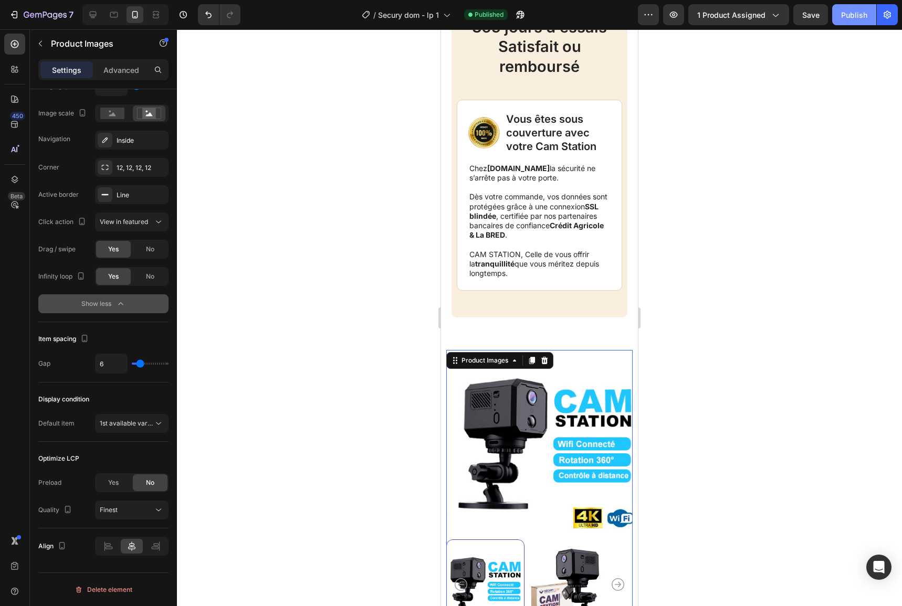
click at [849, 14] on div "Publish" at bounding box center [854, 14] width 26 height 11
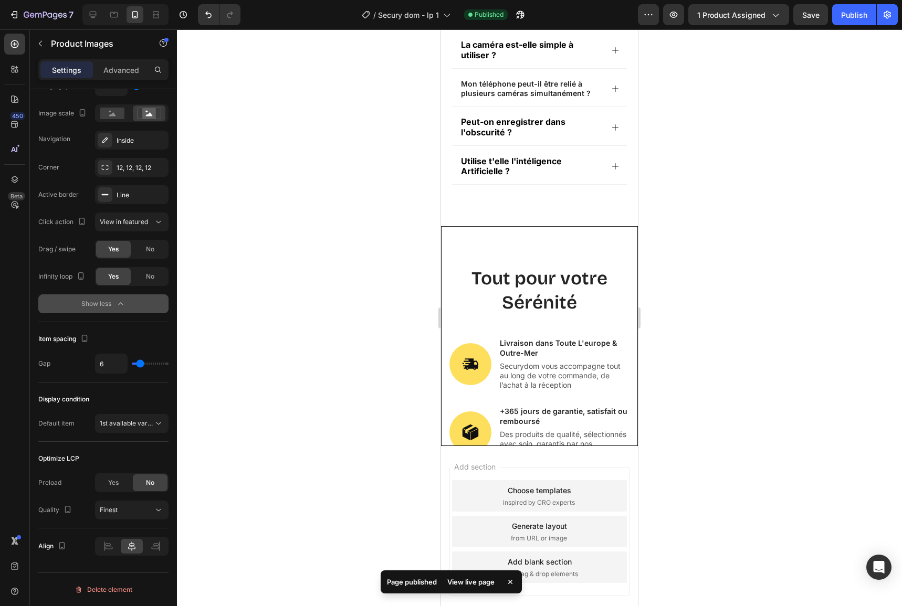
scroll to position [5526, 0]
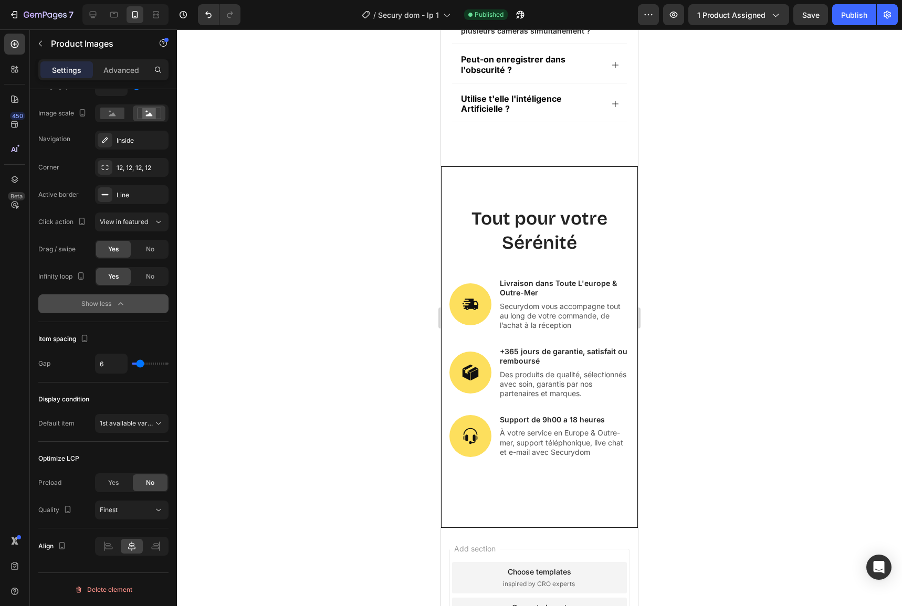
click at [23, 3] on div "7 Version history / Secury dom - lp 1 Published Preview 1 product assigned Save…" at bounding box center [451, 15] width 902 height 30
click at [27, 9] on div "7" at bounding box center [49, 14] width 50 height 13
